Goal: Task Accomplishment & Management: Use online tool/utility

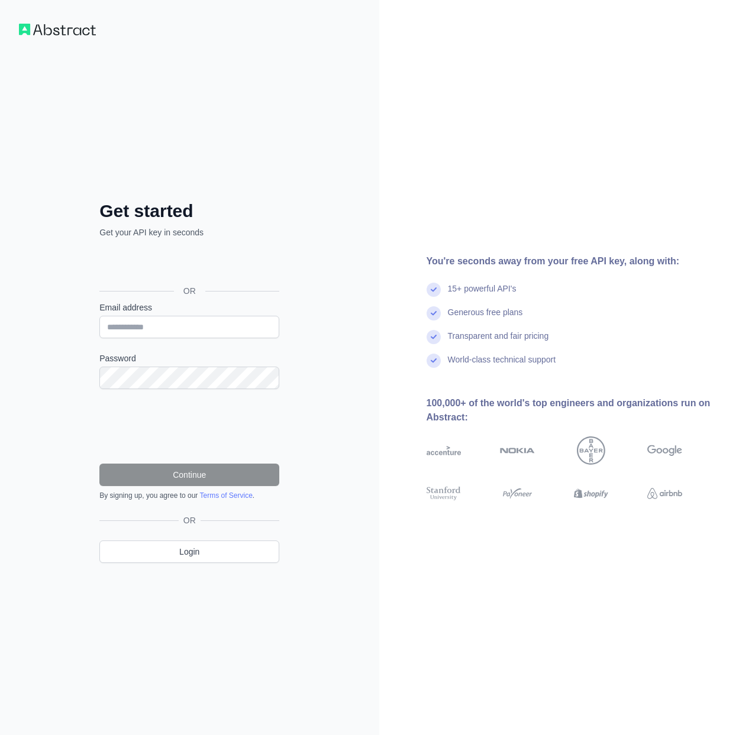
drag, startPoint x: 0, startPoint y: 0, endPoint x: 150, endPoint y: 352, distance: 382.5
click at [150, 353] on label "Password" at bounding box center [189, 359] width 180 height 12
click at [167, 329] on input "Email address" at bounding box center [189, 327] width 180 height 22
paste input "**********"
type input "**********"
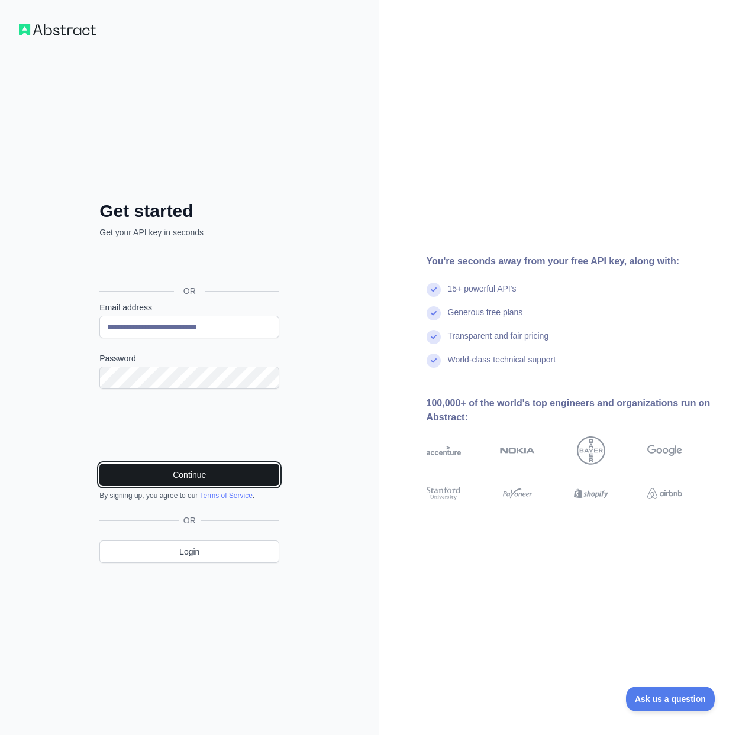
click at [231, 478] on button "Continue" at bounding box center [189, 475] width 180 height 22
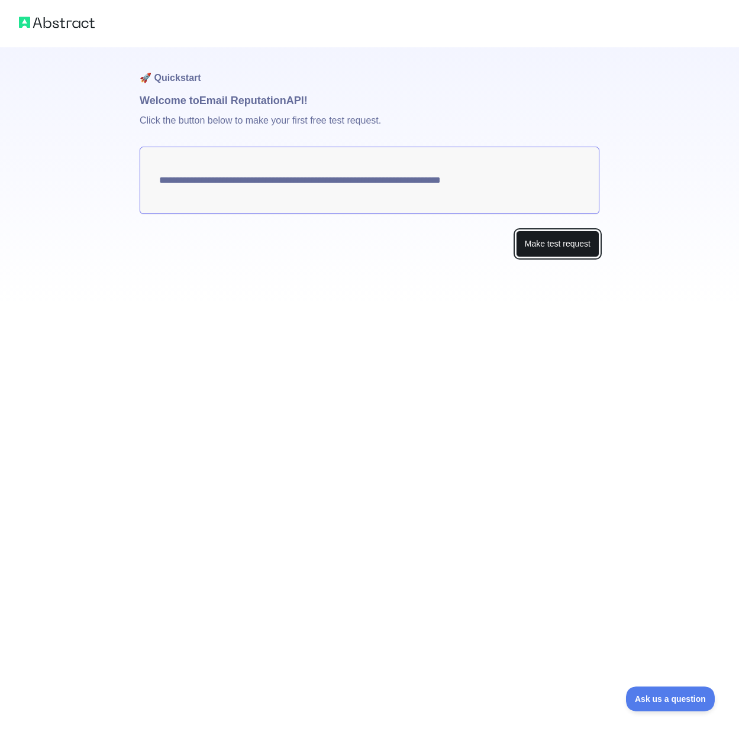
click at [550, 249] on button "Make test request" at bounding box center [557, 244] width 83 height 27
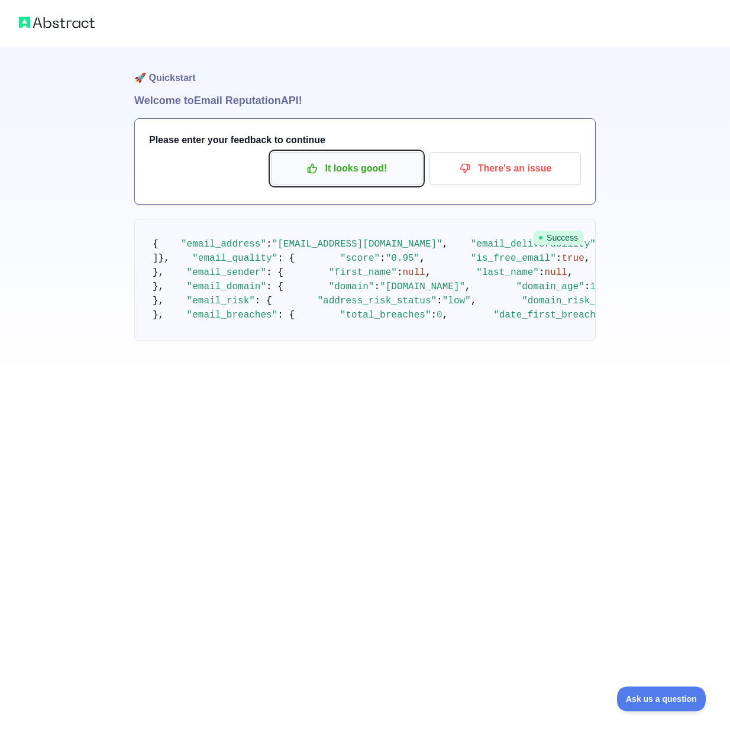
click at [395, 164] on p "It looks good!" at bounding box center [347, 169] width 134 height 20
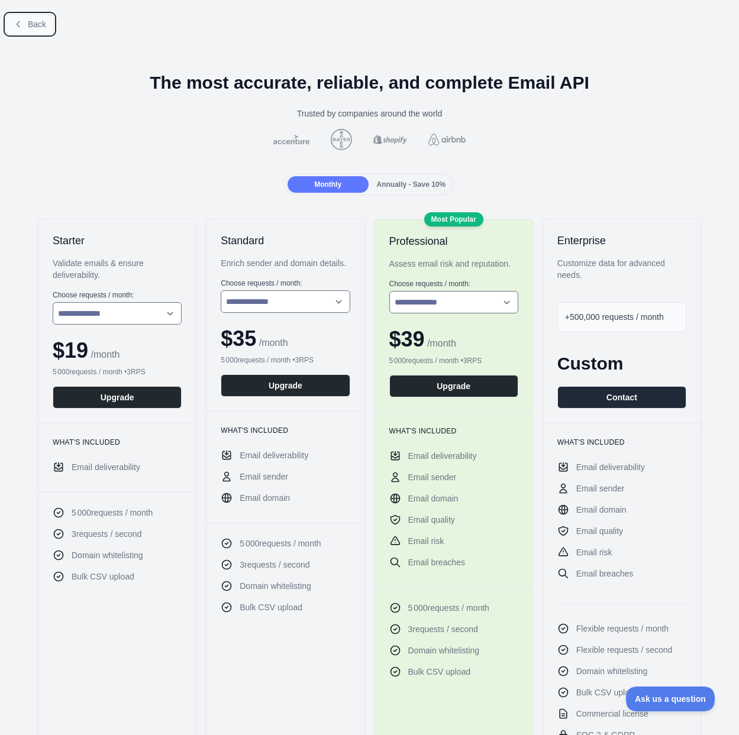
click at [37, 24] on span "Back" at bounding box center [37, 24] width 18 height 9
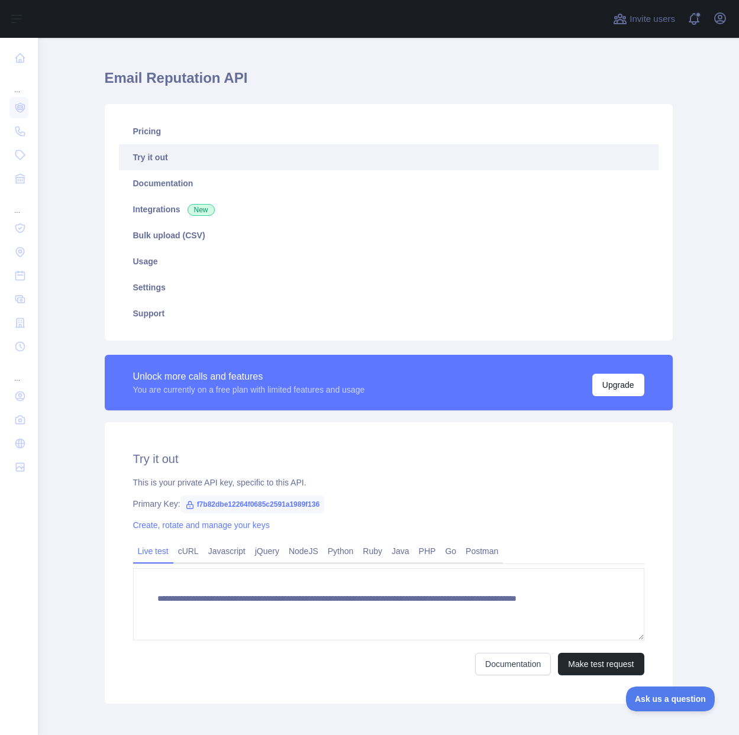
scroll to position [77, 0]
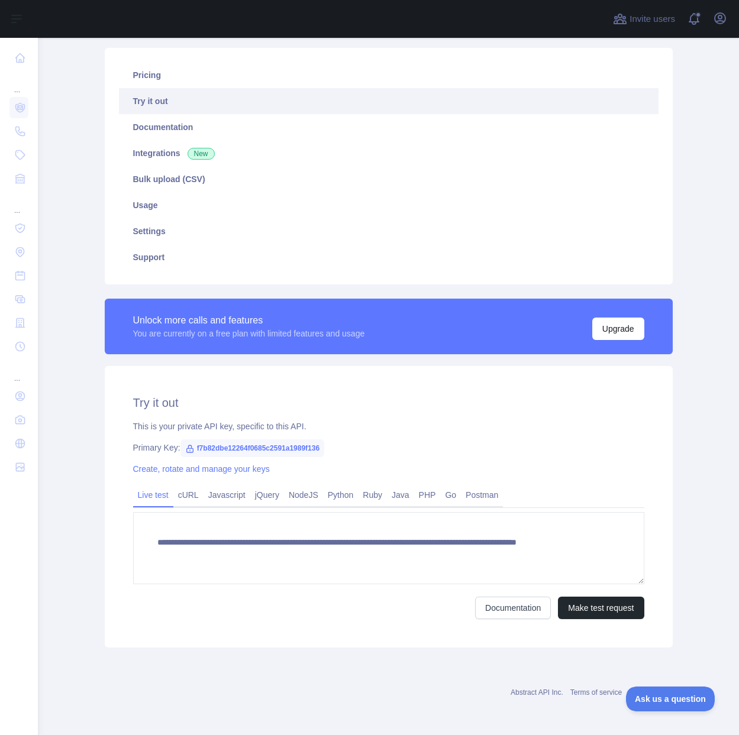
click at [300, 453] on span "f7b82dbe12264f0685c2591a1989f136" at bounding box center [252, 449] width 144 height 18
click at [300, 443] on span "f7b82dbe12264f0685c2591a1989f136" at bounding box center [252, 449] width 144 height 18
copy span "f7b82dbe12264f0685c2591a1989f136"
